Goal: Information Seeking & Learning: Learn about a topic

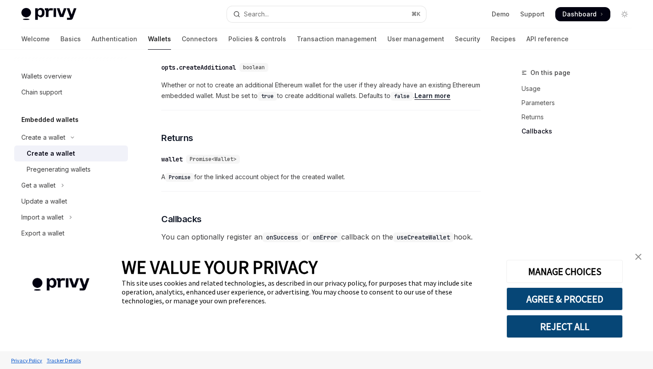
scroll to position [705, 0]
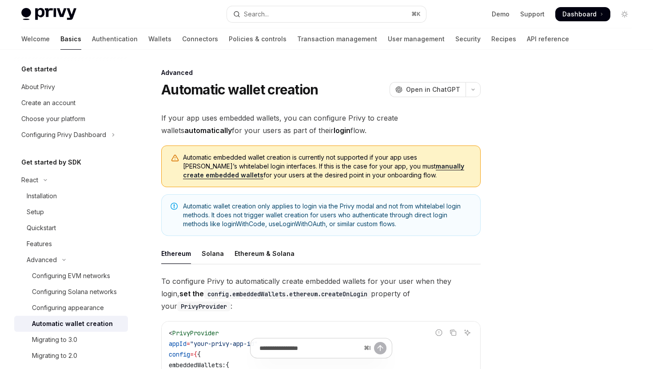
type textarea "*"
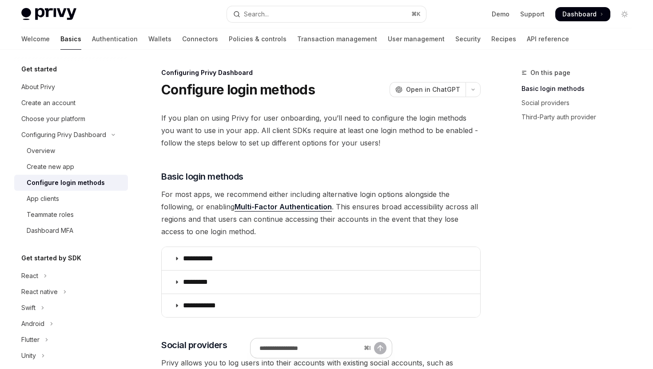
scroll to position [118, 0]
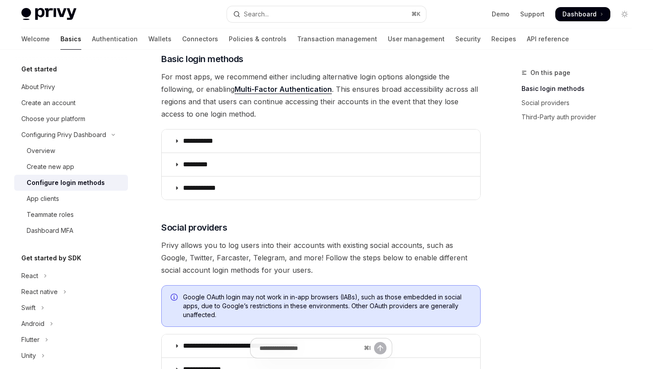
type textarea "*"
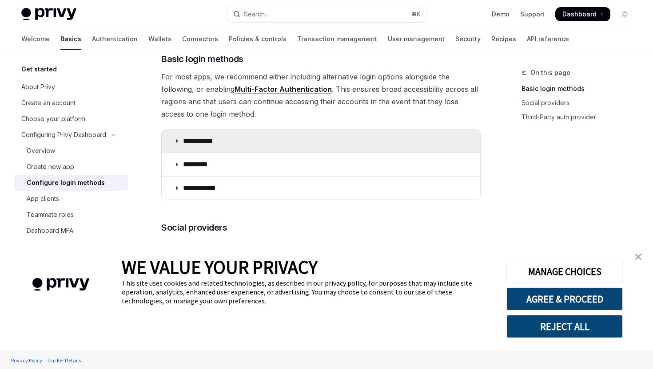
click at [174, 142] on icon at bounding box center [176, 141] width 5 height 5
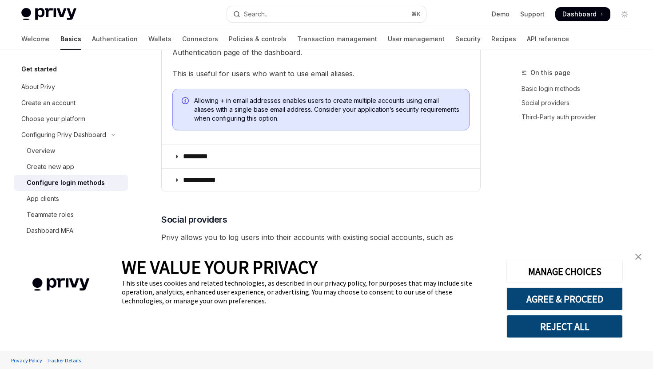
scroll to position [384, 0]
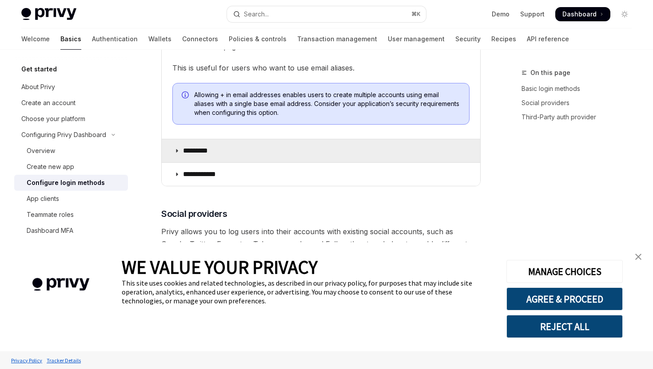
click at [178, 149] on icon at bounding box center [176, 150] width 5 height 5
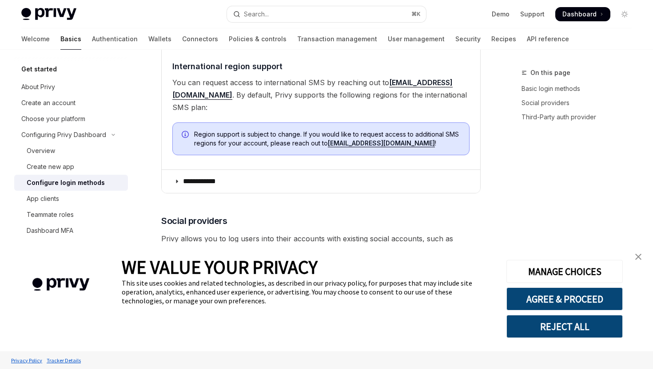
scroll to position [755, 0]
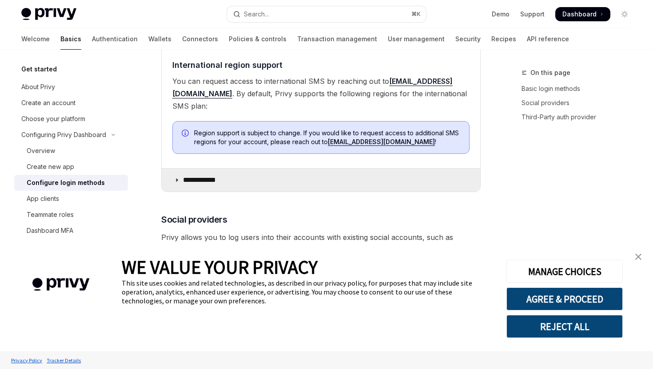
click at [175, 171] on summary "**********" at bounding box center [321, 180] width 318 height 23
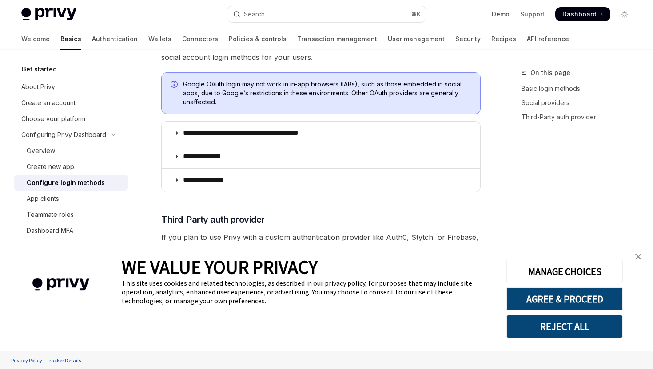
scroll to position [1216, 0]
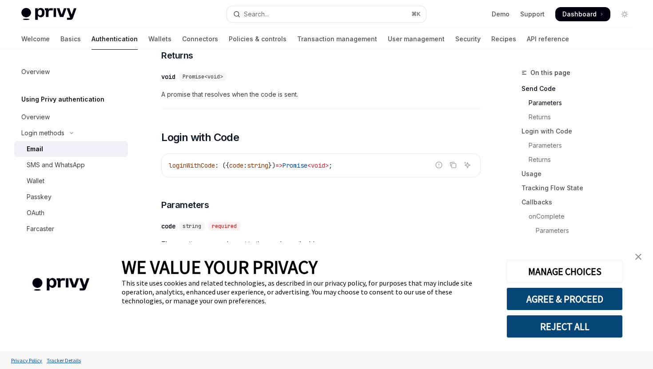
scroll to position [496, 0]
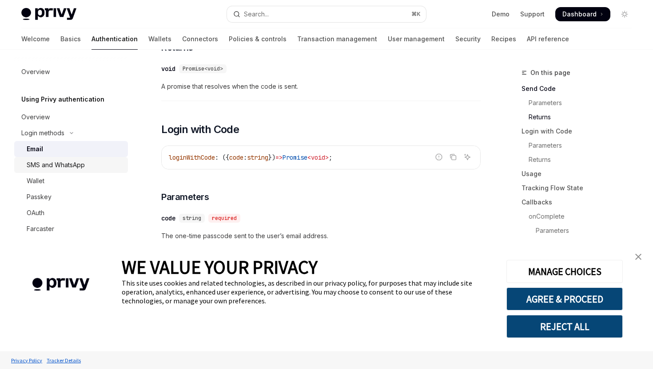
click at [72, 166] on div "SMS and WhatsApp" at bounding box center [56, 165] width 58 height 11
type textarea "*"
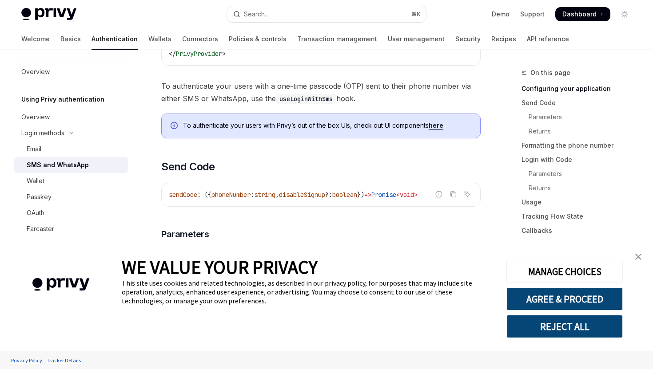
scroll to position [354, 0]
